Goal: Transaction & Acquisition: Purchase product/service

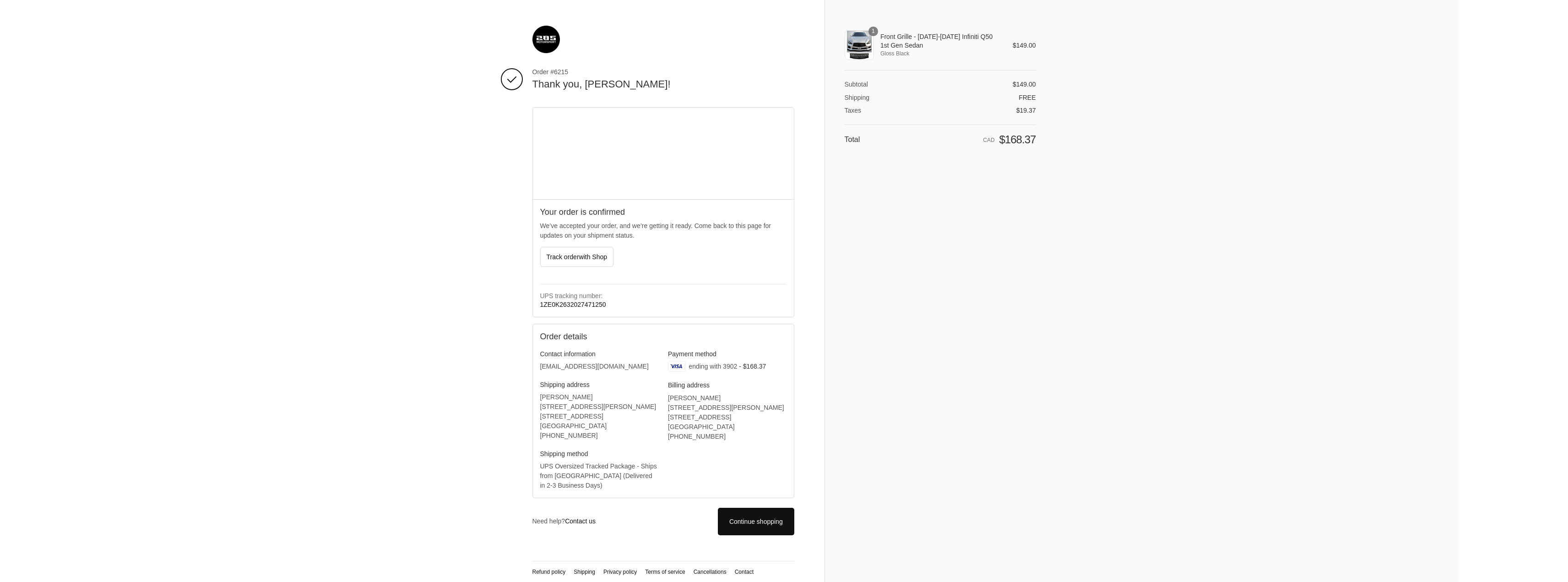
click at [542, 46] on img at bounding box center [546, 40] width 28 height 28
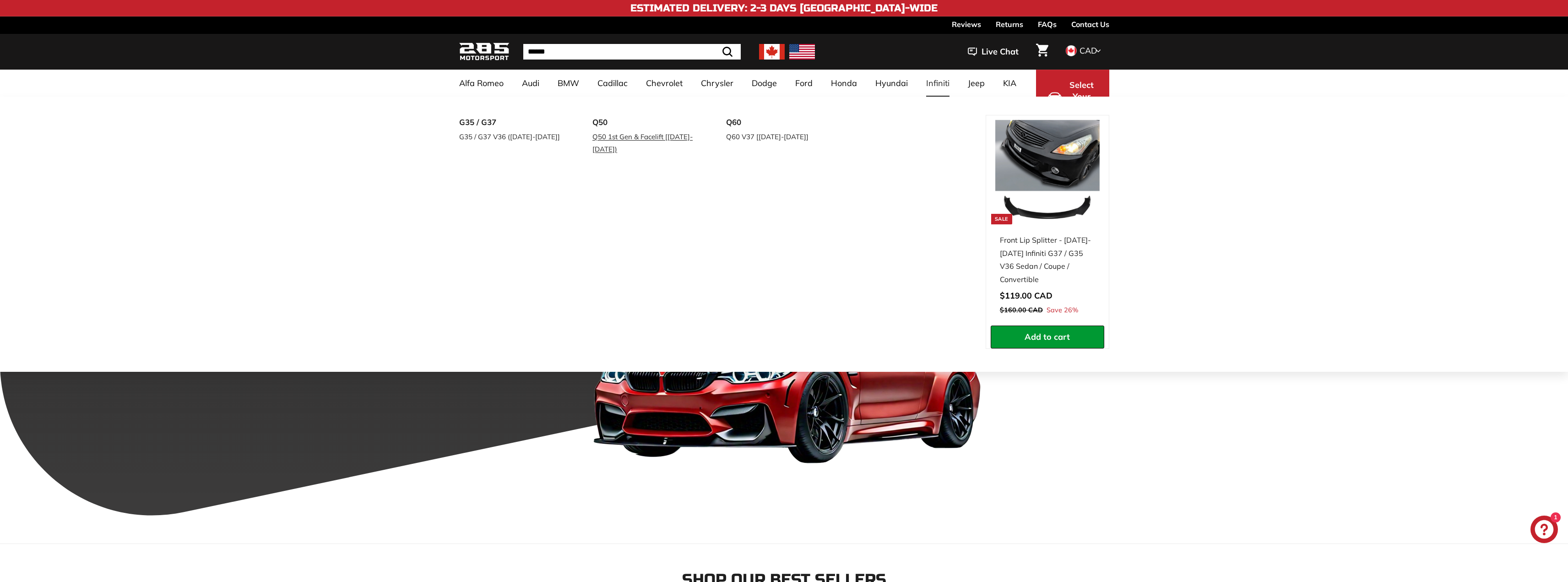
click at [599, 136] on link "Q50 1st Gen & Facelift [[DATE]-[DATE])" at bounding box center [647, 143] width 108 height 26
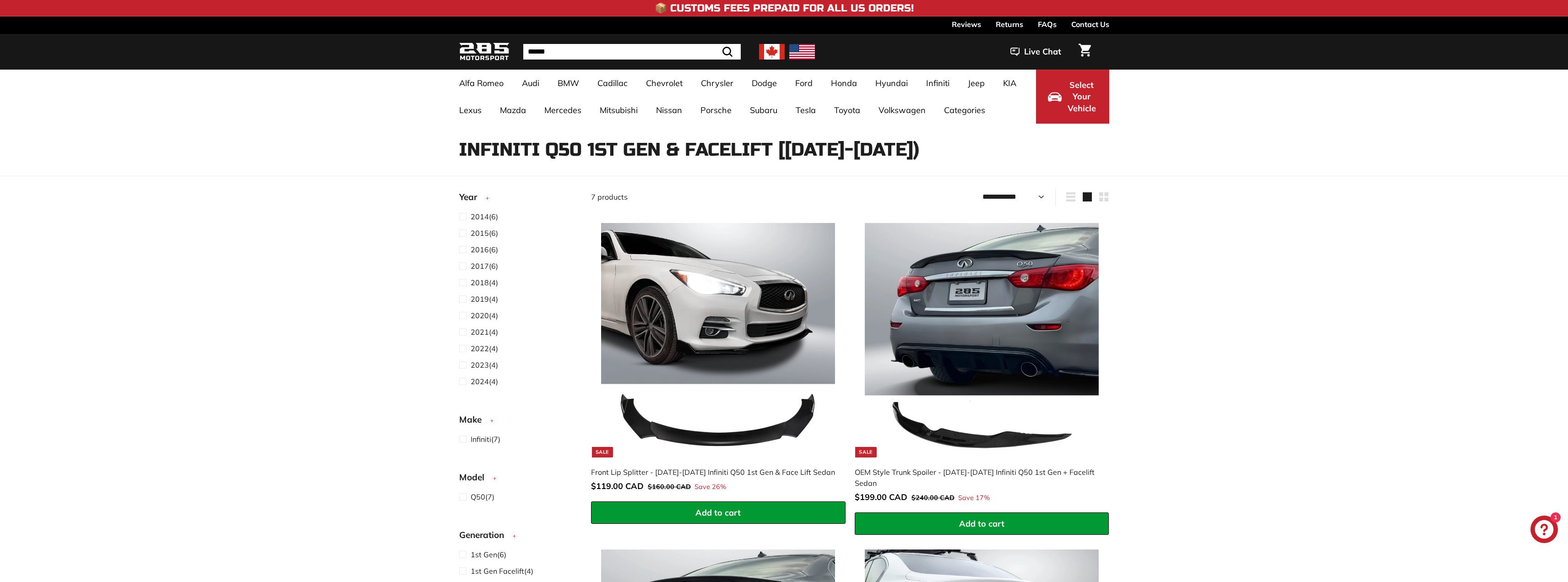
select select "**********"
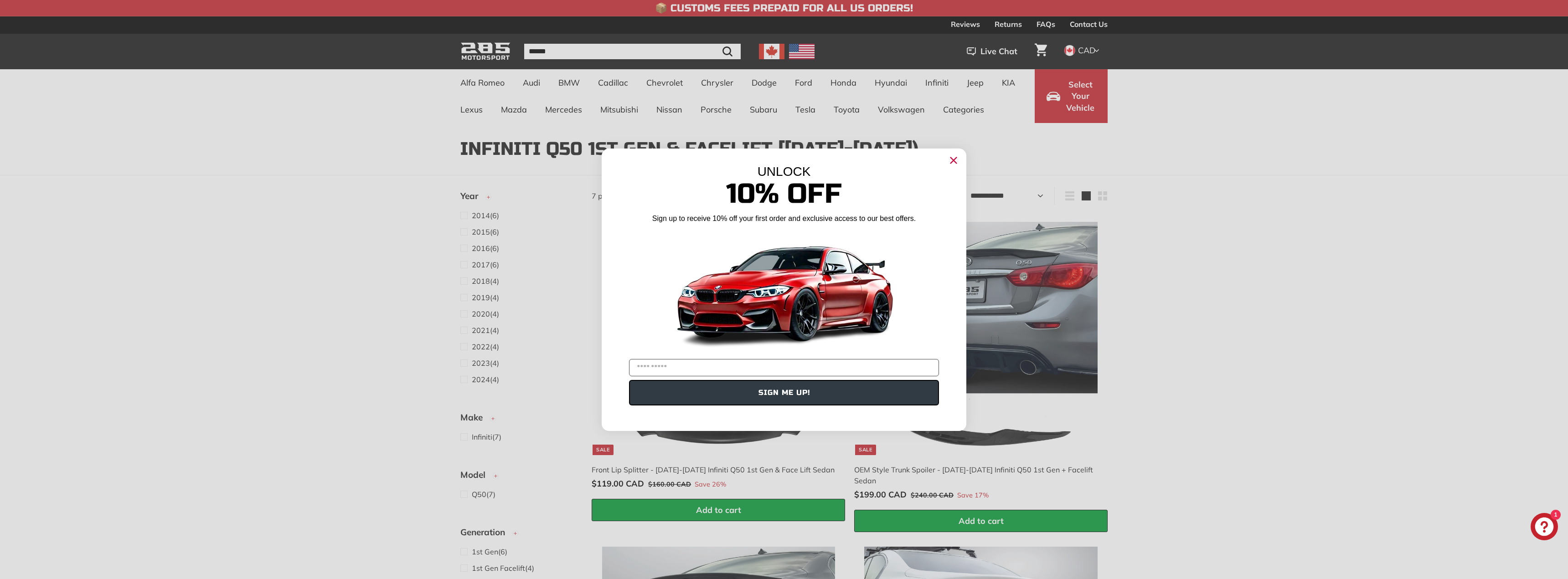
click at [956, 163] on icon "Close dialog" at bounding box center [954, 160] width 6 height 6
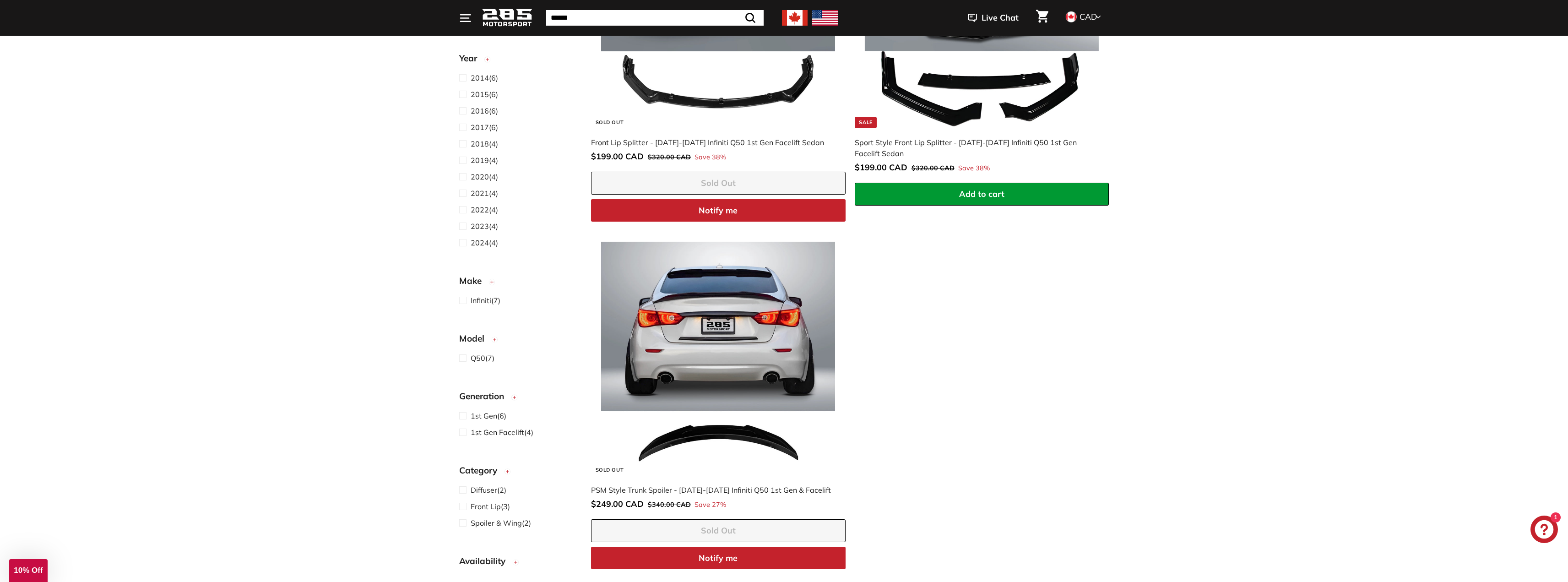
scroll to position [1008, 0]
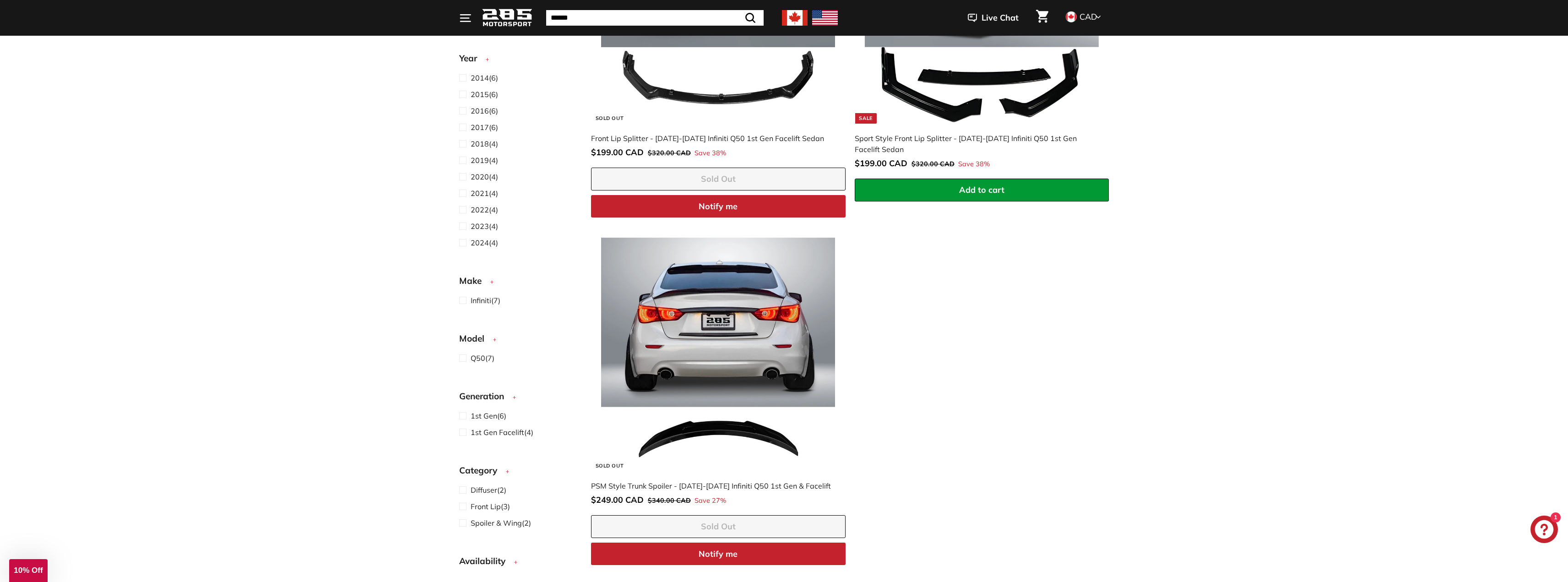
drag, startPoint x: 1252, startPoint y: 219, endPoint x: 1250, endPoint y: 211, distance: 8.2
